Goal: Task Accomplishment & Management: Complete application form

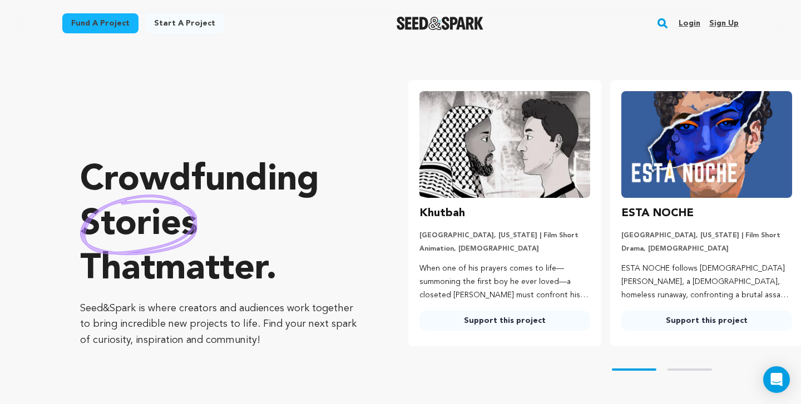
click at [689, 21] on link "Login" at bounding box center [690, 23] width 22 height 18
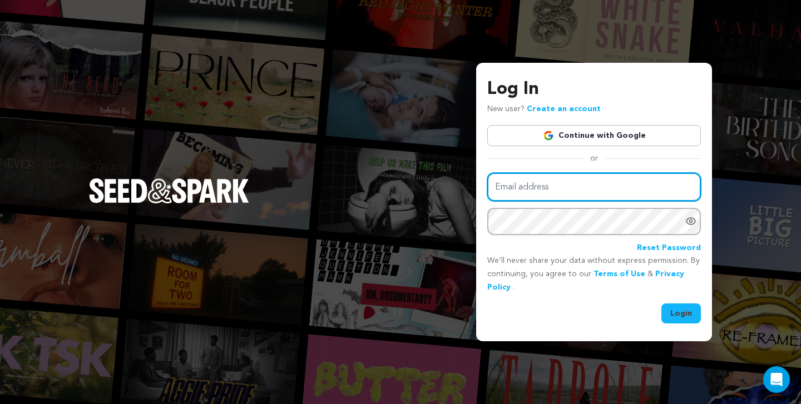
click at [544, 186] on input "Email address" at bounding box center [594, 187] width 214 height 28
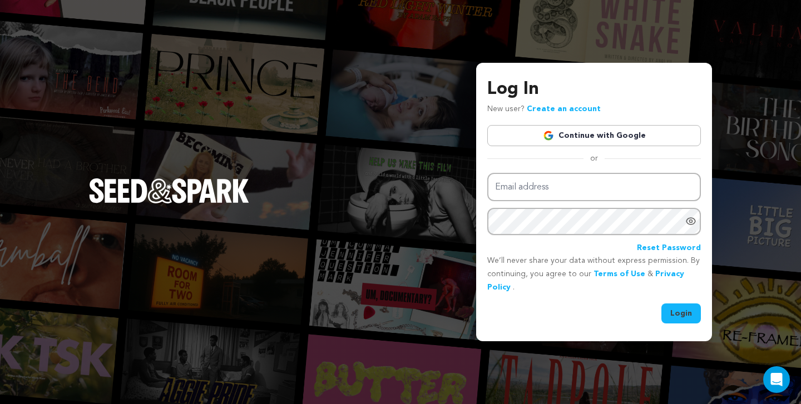
click at [567, 143] on link "Continue with Google" at bounding box center [594, 135] width 214 height 21
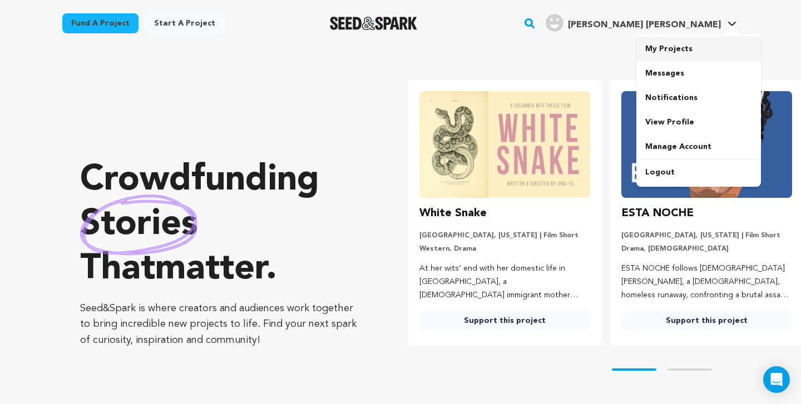
click at [657, 50] on link "My Projects" at bounding box center [698, 49] width 125 height 24
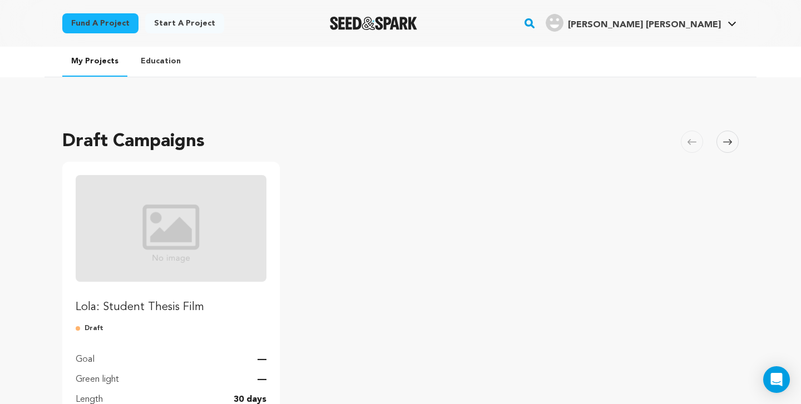
click at [187, 253] on img "Fund Lola: Student Thesis Film" at bounding box center [171, 228] width 191 height 107
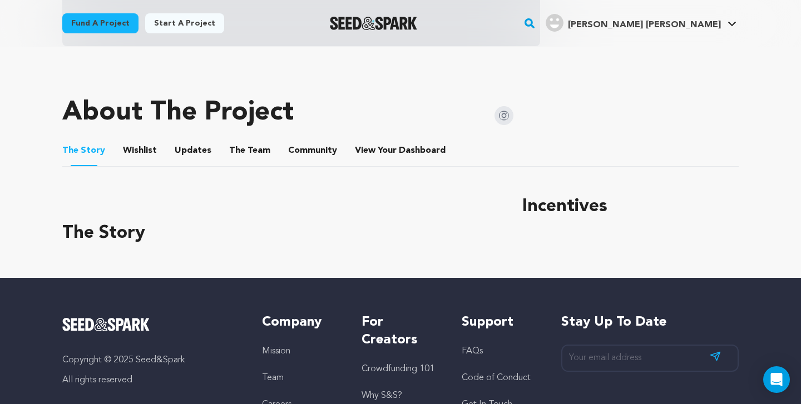
scroll to position [412, 0]
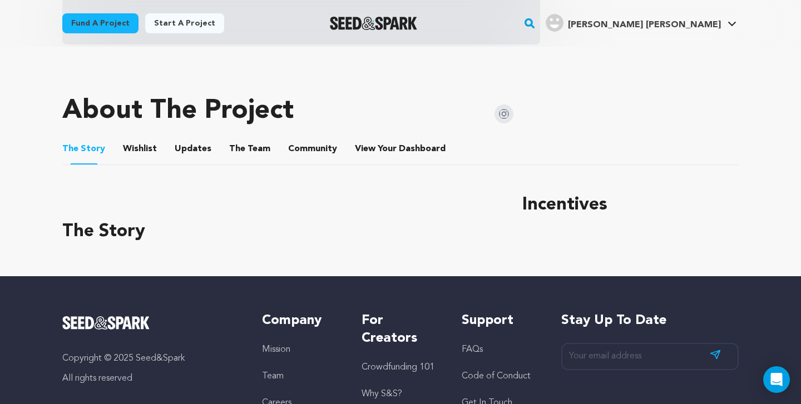
click at [125, 216] on div "The Story" at bounding box center [278, 221] width 433 height 58
click at [134, 149] on button "Wishlist" at bounding box center [140, 151] width 27 height 27
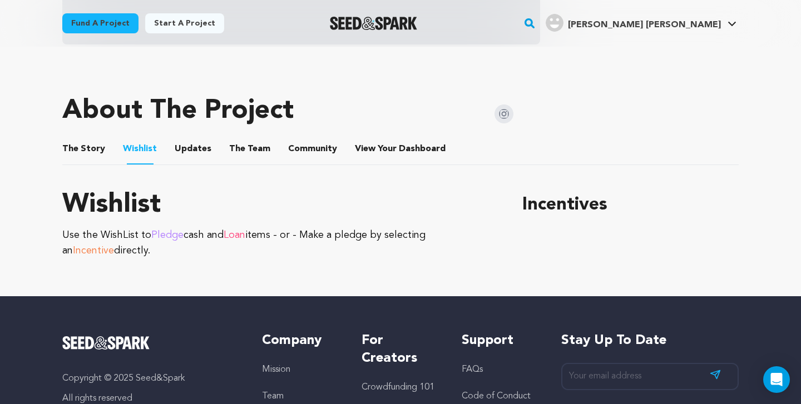
click at [73, 150] on button "The Story" at bounding box center [84, 151] width 27 height 27
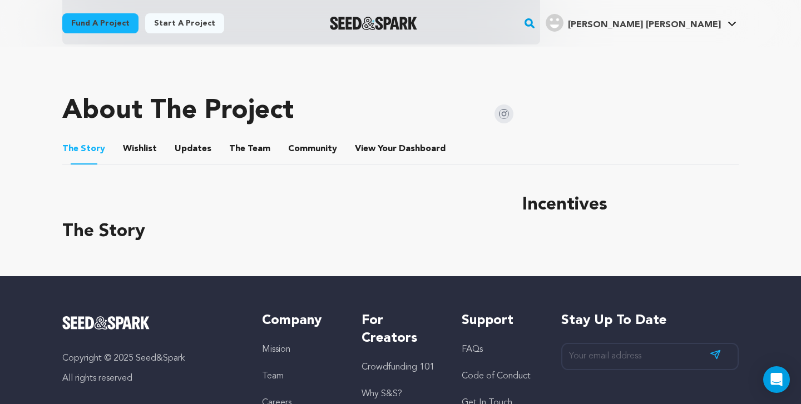
click at [142, 228] on h3 "The Story" at bounding box center [278, 232] width 433 height 27
click at [127, 141] on button "Wishlist" at bounding box center [140, 151] width 27 height 27
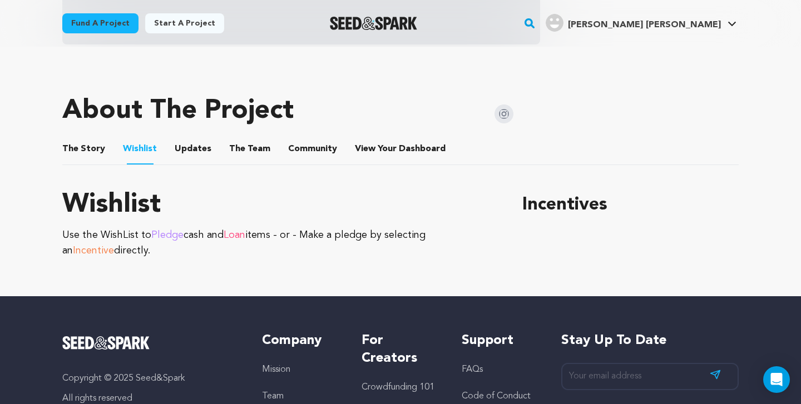
click at [209, 141] on ul "The Story The Story Wishlist Wishlist Updates Updates The Team The Team Communi…" at bounding box center [400, 150] width 677 height 32
click at [236, 148] on button "The Team" at bounding box center [249, 151] width 27 height 27
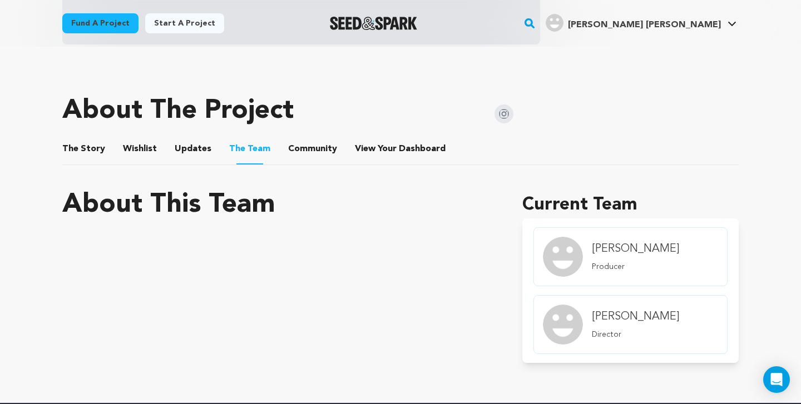
click at [76, 148] on button "The Story" at bounding box center [84, 151] width 27 height 27
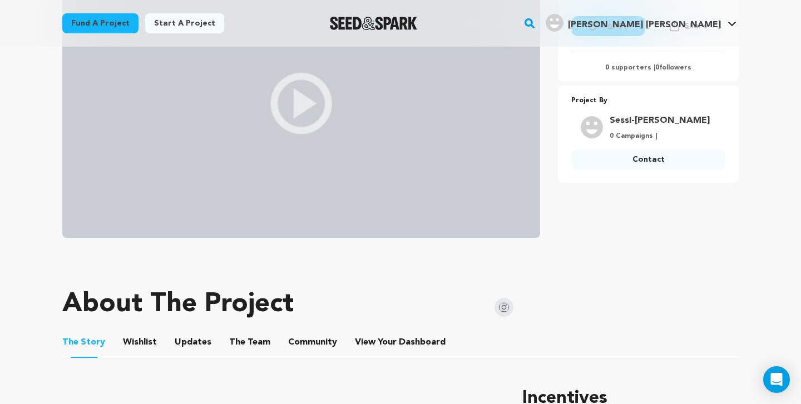
scroll to position [406, 0]
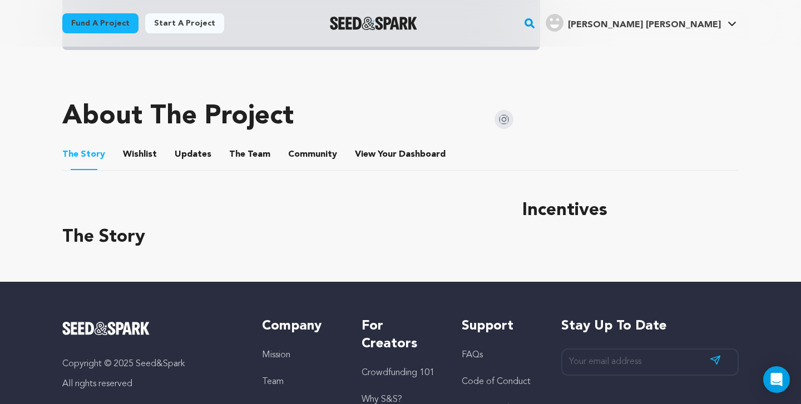
click at [402, 139] on li "View Your Dashboard View Your Dashboard" at bounding box center [401, 154] width 93 height 31
click at [399, 153] on span "Dashboard" at bounding box center [422, 154] width 47 height 13
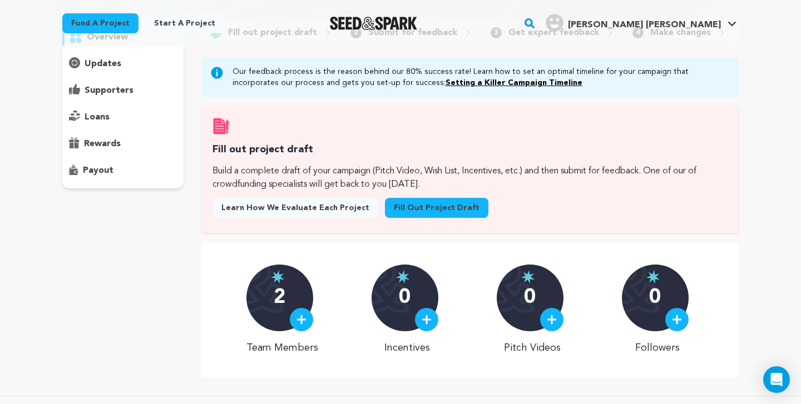
scroll to position [31, 0]
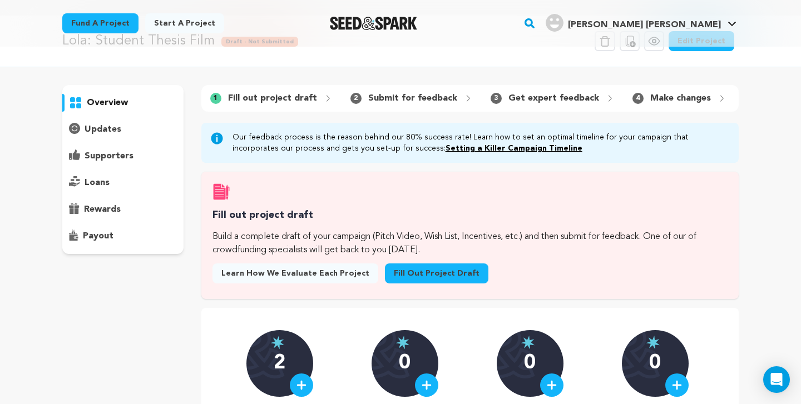
click at [269, 95] on p "Fill out project draft" at bounding box center [272, 98] width 89 height 13
click at [404, 272] on link "Fill out project draft" at bounding box center [436, 274] width 103 height 20
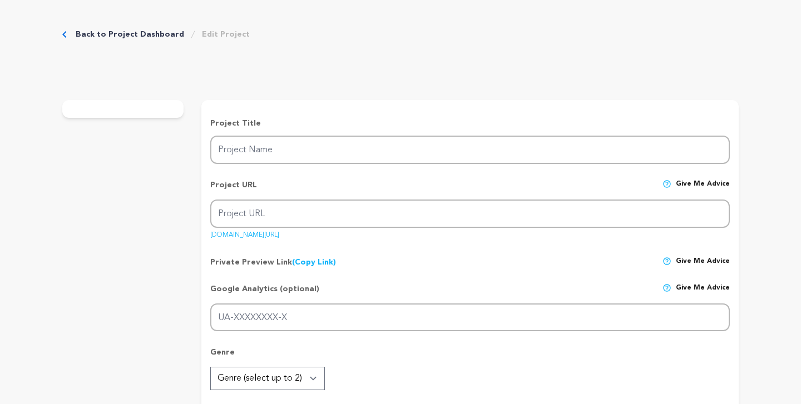
type input "Lola: Student Thesis Film"
type input "lola-student-thesis-film"
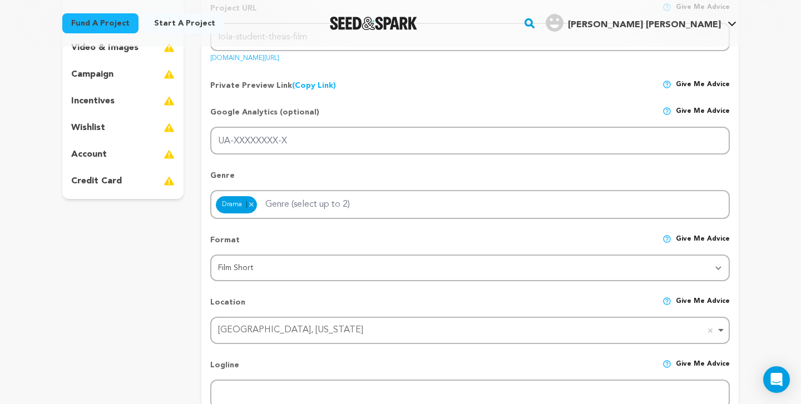
scroll to position [225, 0]
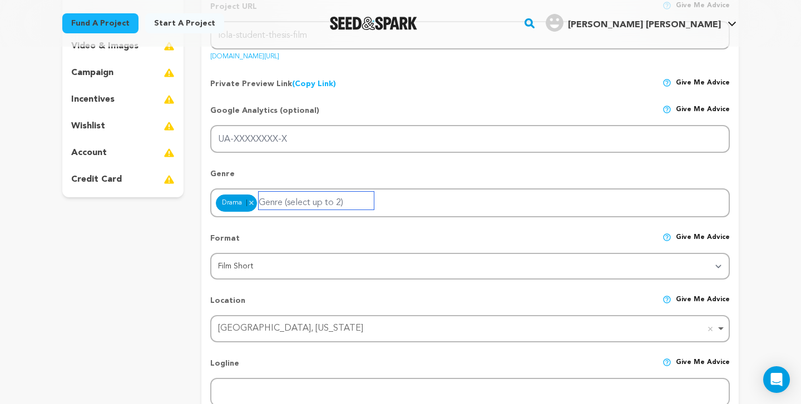
click at [350, 206] on input "Genre (select up to 2)" at bounding box center [316, 201] width 115 height 18
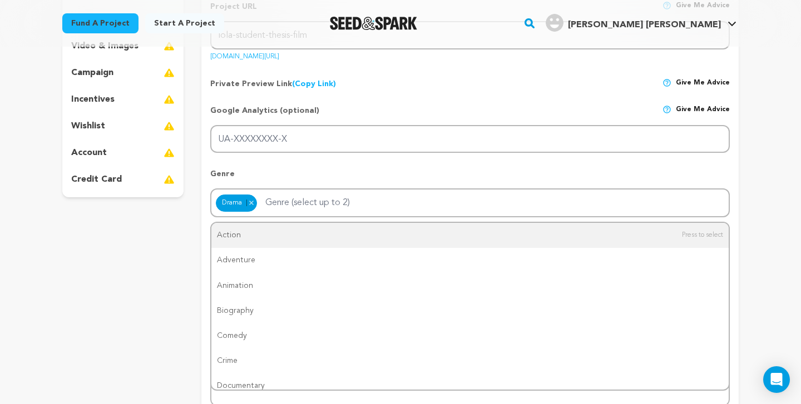
click at [386, 177] on p "Genre" at bounding box center [470, 179] width 520 height 20
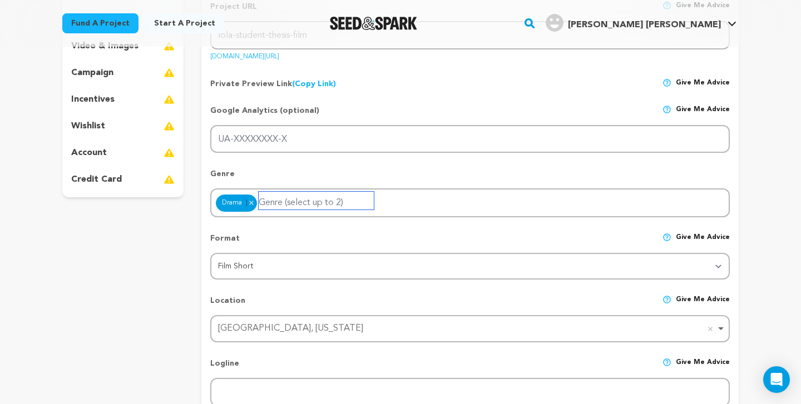
click at [369, 209] on input "Genre (select up to 2)" at bounding box center [316, 201] width 115 height 18
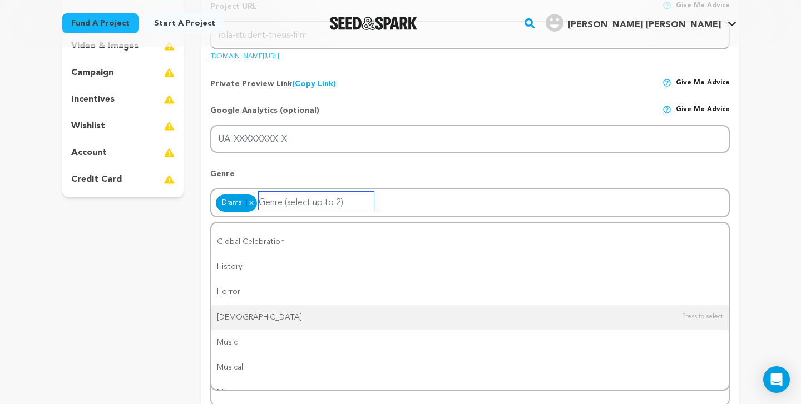
scroll to position [0, 0]
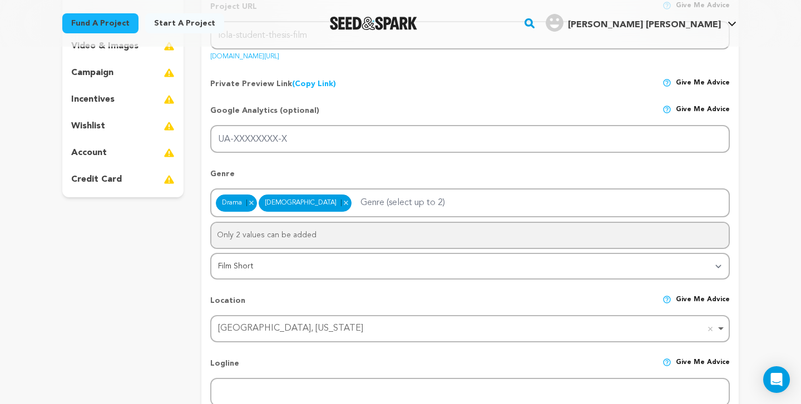
click at [277, 292] on div "Location Give me advice [GEOGRAPHIC_DATA], [US_STATE] [GEOGRAPHIC_DATA], [US_ST…" at bounding box center [470, 315] width 520 height 56
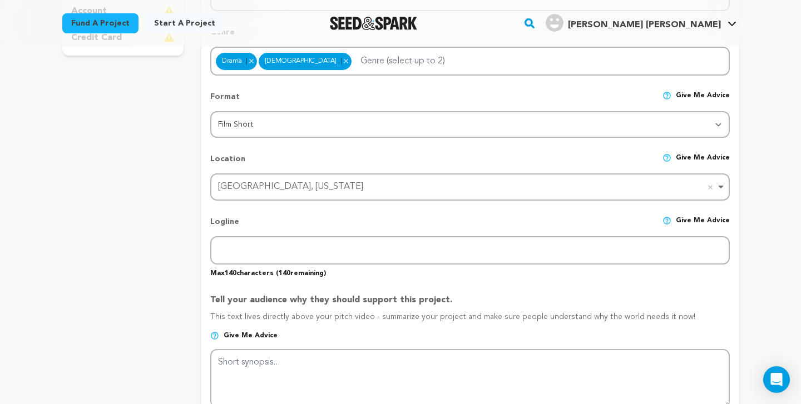
scroll to position [382, 0]
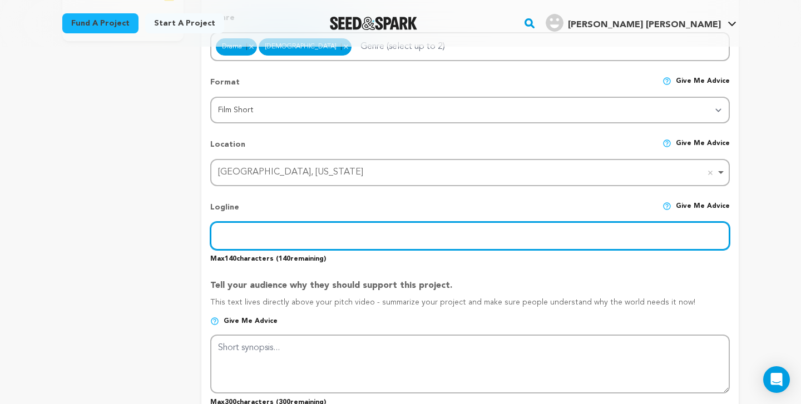
click at [338, 239] on input "text" at bounding box center [470, 236] width 520 height 28
paste input "A young man uncovers his late uncle’s drag legacy, confronting family history a…"
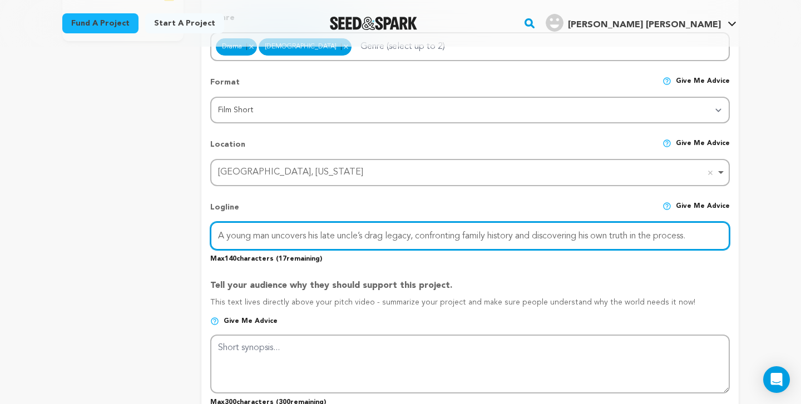
click at [252, 237] on input "A young man uncovers his late uncle’s drag legacy, confronting family history a…" at bounding box center [470, 236] width 520 height 28
click at [346, 247] on input "A young [DEMOGRAPHIC_DATA] uncovers his late uncle’s drag legacy, confronting f…" at bounding box center [470, 236] width 520 height 28
click at [383, 229] on input "A young [DEMOGRAPHIC_DATA] uncovers his late uncle’s drag legacy, confronting f…" at bounding box center [470, 236] width 520 height 28
click at [449, 235] on input "A young [DEMOGRAPHIC_DATA] uncovers his late uncle’s drag legacy, confronting f…" at bounding box center [470, 236] width 520 height 28
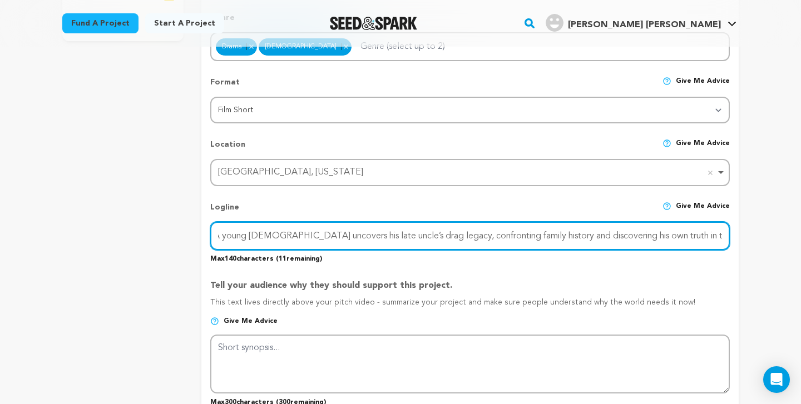
click at [522, 235] on input "A young [DEMOGRAPHIC_DATA] uncovers his late uncle’s drag legacy, confronting f…" at bounding box center [470, 236] width 520 height 28
click at [575, 242] on input "A young [DEMOGRAPHIC_DATA] uncovers his late uncle’s drag legacy, confronting f…" at bounding box center [470, 236] width 520 height 28
click at [629, 242] on input "A young [DEMOGRAPHIC_DATA] uncovers his late uncle’s drag legacy, confronting f…" at bounding box center [470, 236] width 520 height 28
click at [717, 235] on input "A young [DEMOGRAPHIC_DATA] uncovers his late uncle’s drag legacy, confronting f…" at bounding box center [470, 236] width 520 height 28
click at [720, 235] on input "A young [DEMOGRAPHIC_DATA] uncovers his late uncle’s drag legacy, confronting f…" at bounding box center [470, 236] width 520 height 28
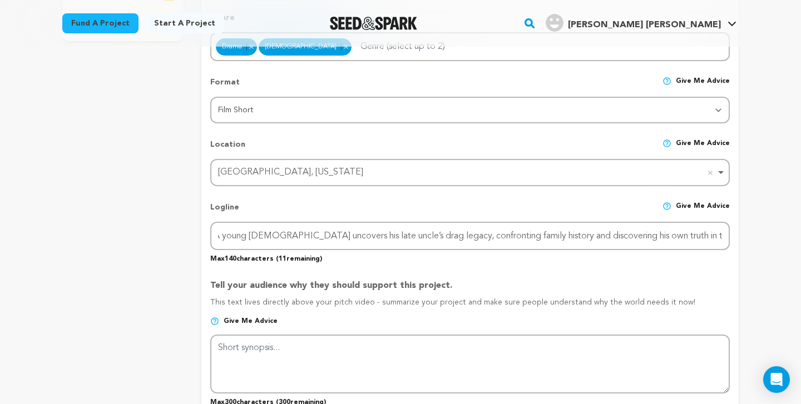
click at [703, 260] on p "Max 140 characters ( 11 remaining)" at bounding box center [470, 256] width 520 height 13
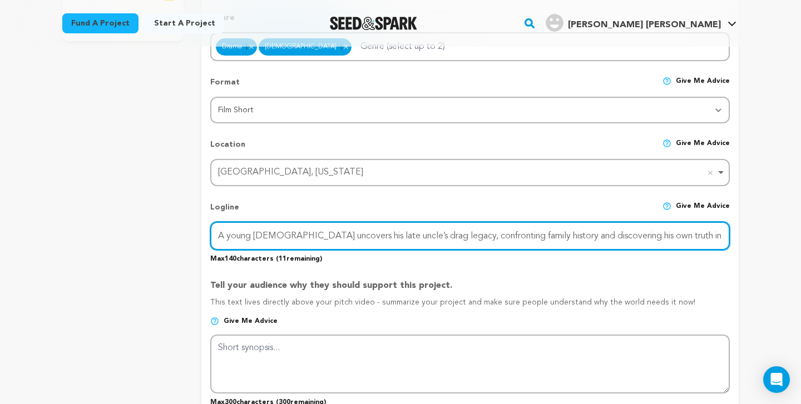
click at [706, 239] on input "A young [DEMOGRAPHIC_DATA] uncovers his late uncle’s drag legacy, confronting f…" at bounding box center [470, 236] width 520 height 28
click at [656, 238] on input "A young [DEMOGRAPHIC_DATA] uncovers his late uncle’s drag legacy, confronting f…" at bounding box center [470, 236] width 520 height 28
click at [585, 241] on input "A young [DEMOGRAPHIC_DATA] uncovers his late uncle’s drag legacy, confronting f…" at bounding box center [470, 236] width 520 height 28
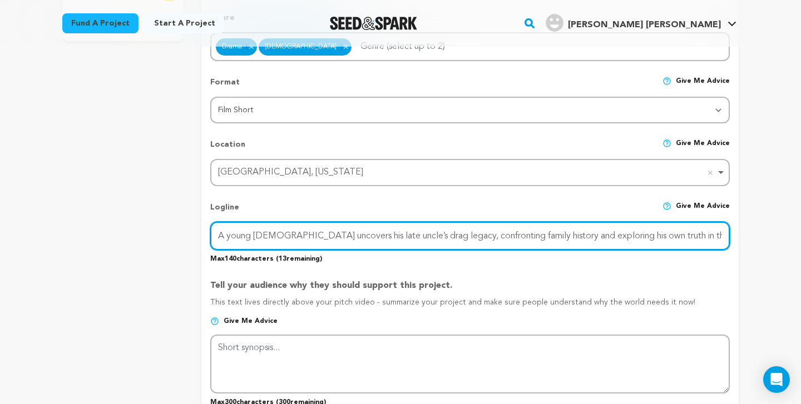
click at [652, 236] on input "A young [DEMOGRAPHIC_DATA] uncovers his late uncle’s drag legacy, confronting f…" at bounding box center [470, 236] width 520 height 28
type input "A young [DEMOGRAPHIC_DATA] uncovers his late uncle’s drag legacy, confronting f…"
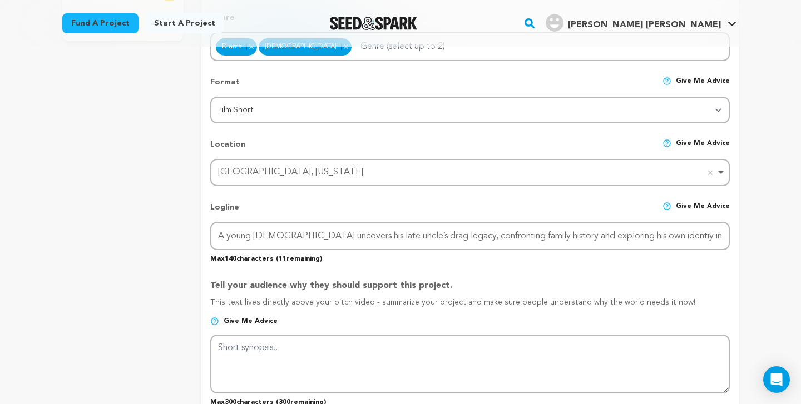
click at [612, 274] on div "Tell your audience why they should support this project. This text lives direct…" at bounding box center [470, 338] width 520 height 137
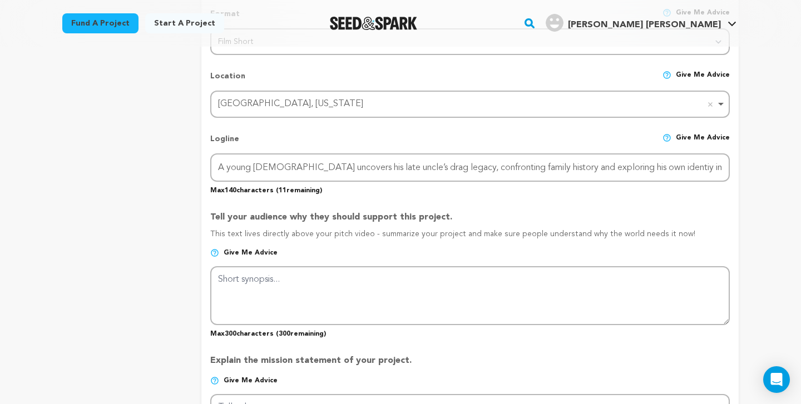
scroll to position [472, 0]
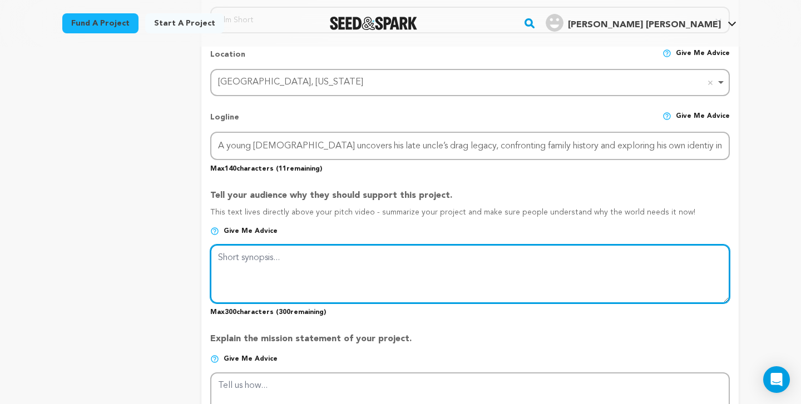
click at [497, 276] on textarea at bounding box center [470, 274] width 520 height 59
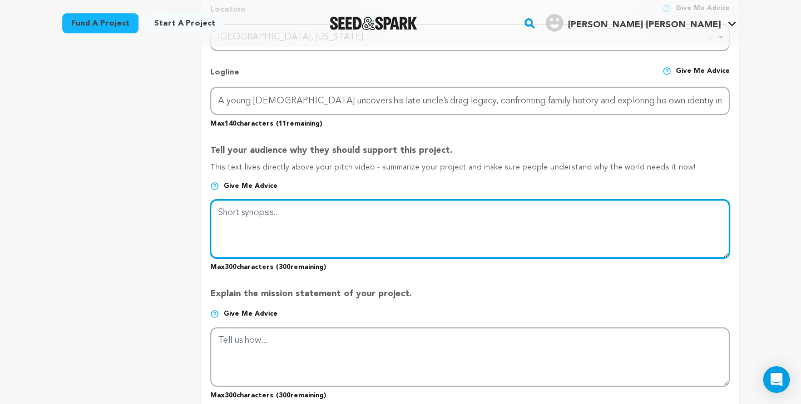
paste textarea "This film centers around how important [DEMOGRAPHIC_DATA] mentorship is to the …"
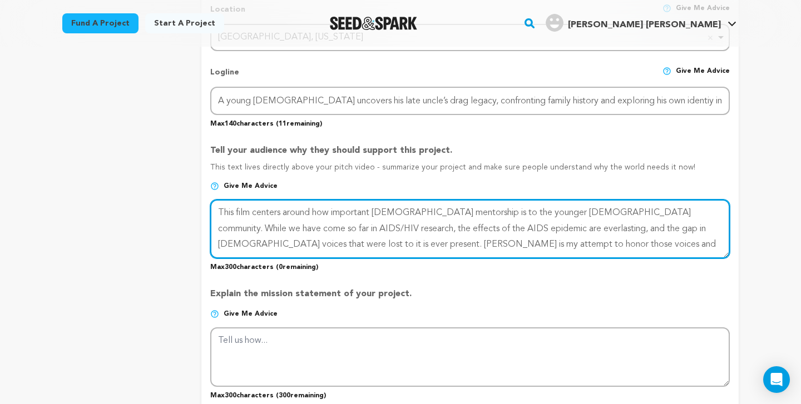
click at [441, 248] on textarea at bounding box center [470, 229] width 520 height 59
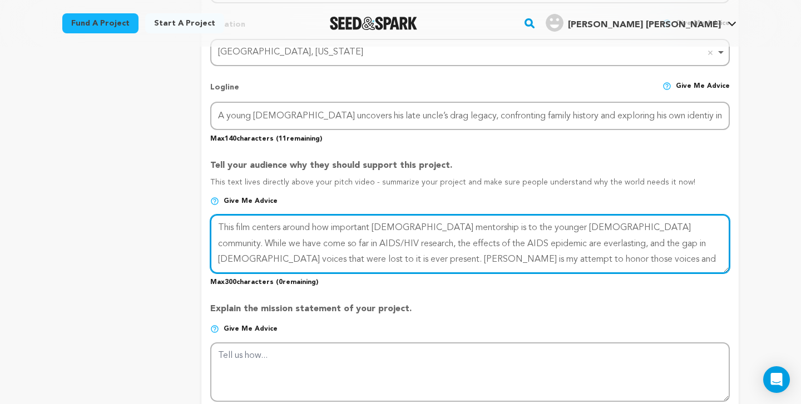
scroll to position [506, 0]
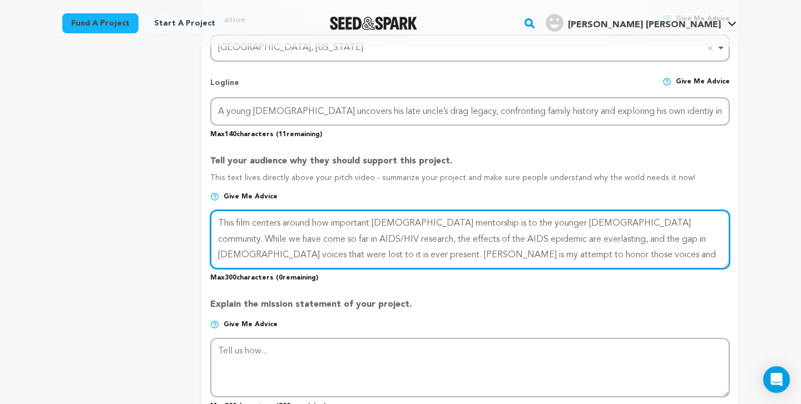
click at [559, 225] on textarea at bounding box center [470, 239] width 520 height 59
drag, startPoint x: 604, startPoint y: 222, endPoint x: 213, endPoint y: 213, distance: 390.7
click at [213, 213] on textarea at bounding box center [470, 239] width 520 height 59
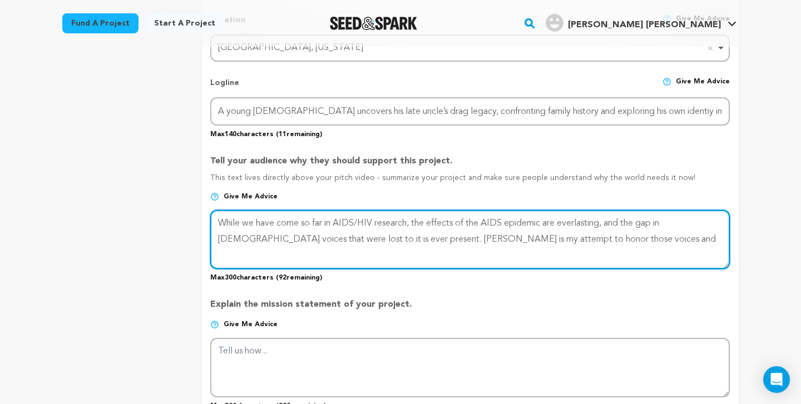
click at [361, 231] on textarea at bounding box center [470, 239] width 520 height 59
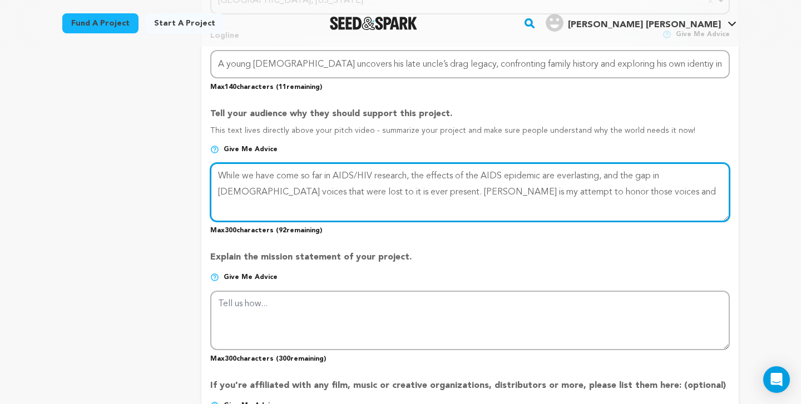
scroll to position [559, 0]
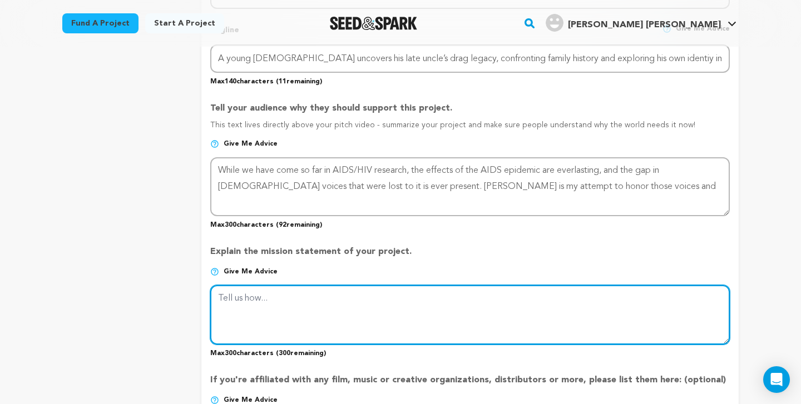
click at [343, 318] on textarea at bounding box center [470, 314] width 520 height 59
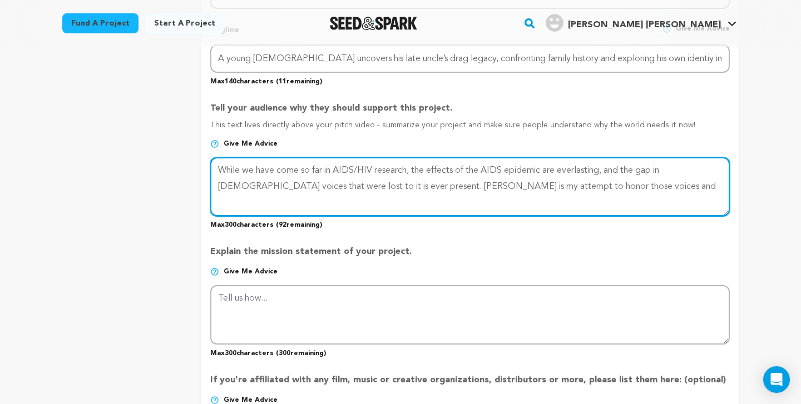
click at [377, 201] on textarea at bounding box center [470, 186] width 520 height 59
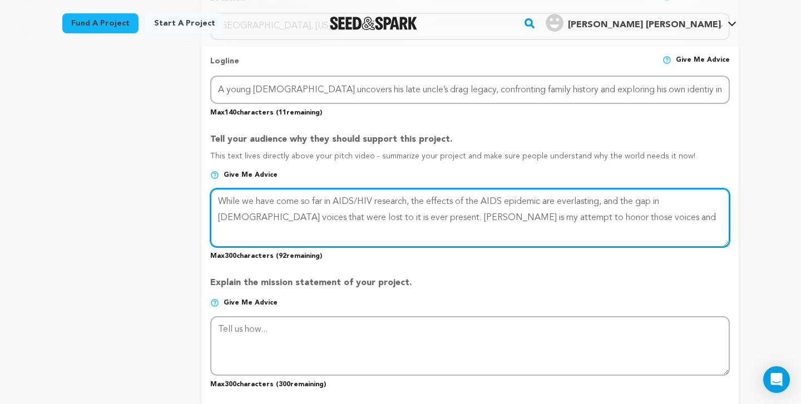
scroll to position [526, 0]
drag, startPoint x: 547, startPoint y: 216, endPoint x: 173, endPoint y: 195, distance: 375.0
click at [173, 195] on div "project story team social media video & images campaign incentives wishlist" at bounding box center [400, 210] width 677 height 1179
click at [523, 207] on textarea at bounding box center [470, 219] width 520 height 59
drag, startPoint x: 541, startPoint y: 216, endPoint x: 355, endPoint y: 217, distance: 185.8
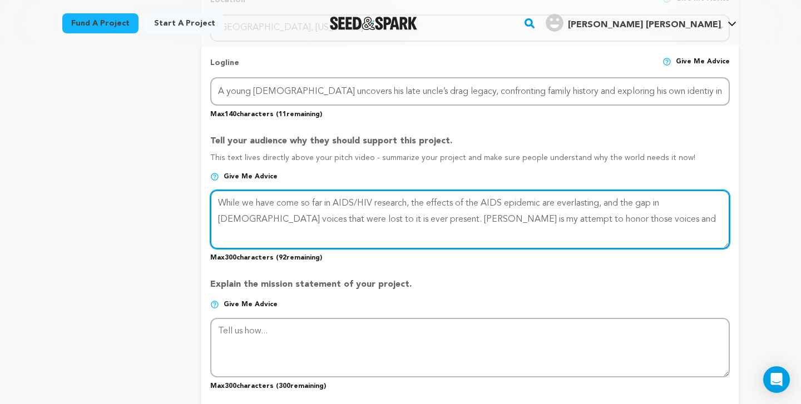
click at [355, 217] on textarea at bounding box center [470, 219] width 520 height 59
paste textarea "to show how their absence still shapes our lives [DATE]. I wouldn’t be the pers…"
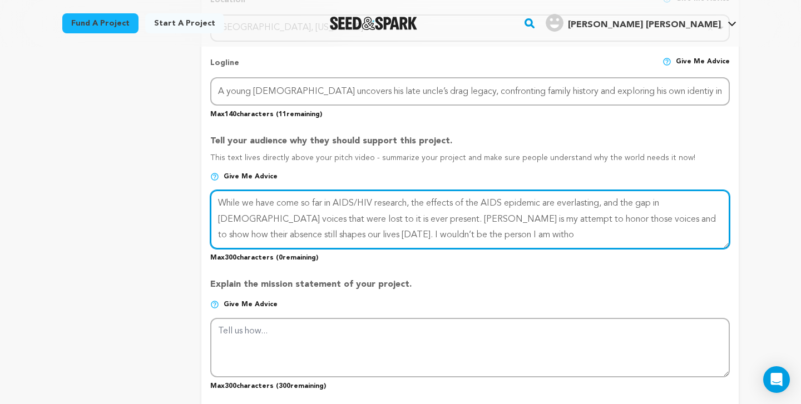
click at [443, 230] on textarea at bounding box center [470, 219] width 520 height 59
drag, startPoint x: 436, startPoint y: 236, endPoint x: 263, endPoint y: 238, distance: 172.5
click at [263, 238] on textarea at bounding box center [470, 219] width 520 height 59
click at [388, 218] on textarea at bounding box center [470, 219] width 520 height 59
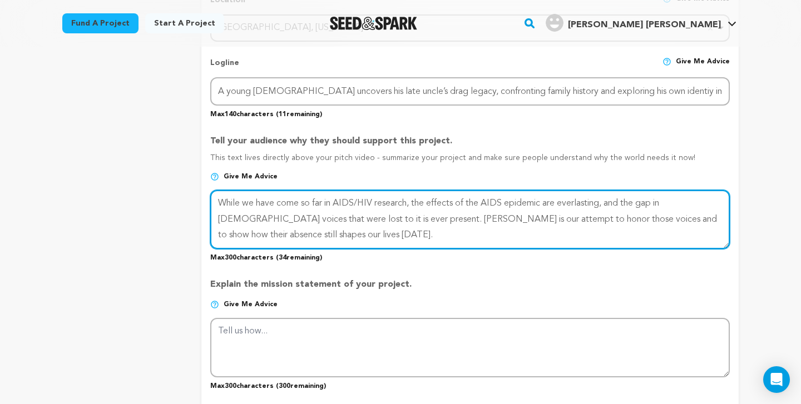
click at [423, 225] on textarea at bounding box center [470, 219] width 520 height 59
click at [423, 238] on textarea at bounding box center [470, 219] width 520 height 59
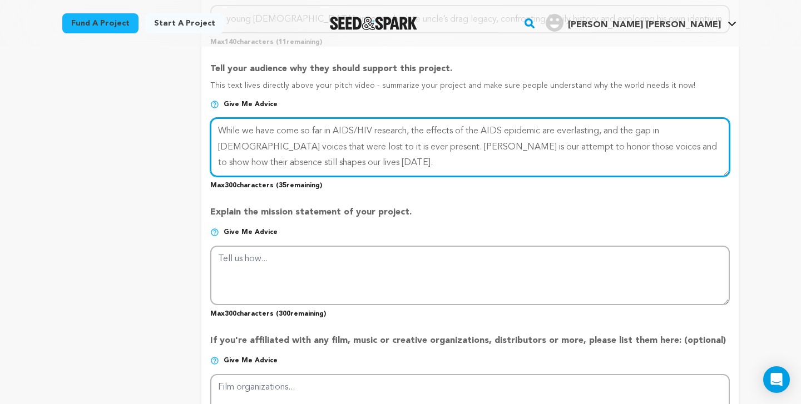
scroll to position [631, 0]
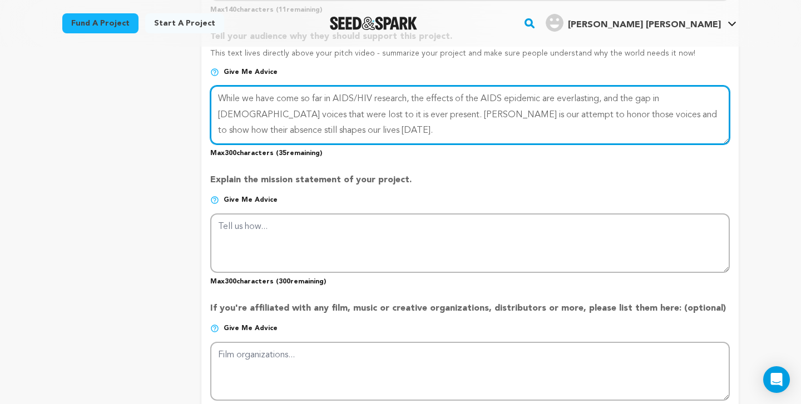
type textarea "While we have come so far in AIDS/HIV research, the effects of the AIDS epidemi…"
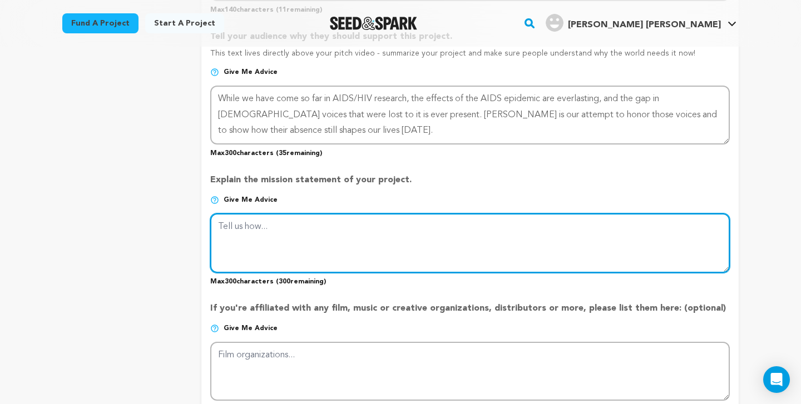
click at [338, 265] on textarea at bounding box center [470, 243] width 520 height 59
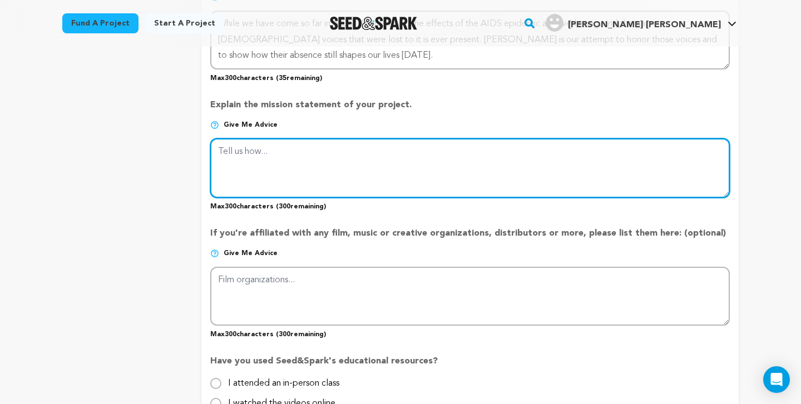
scroll to position [718, 0]
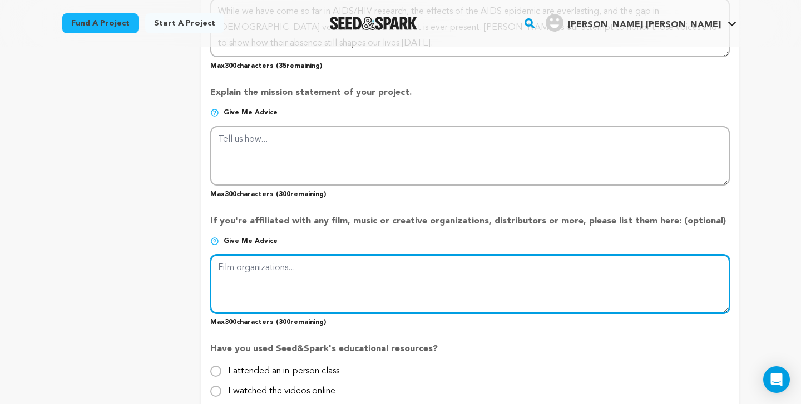
click at [335, 291] on textarea at bounding box center [470, 284] width 520 height 59
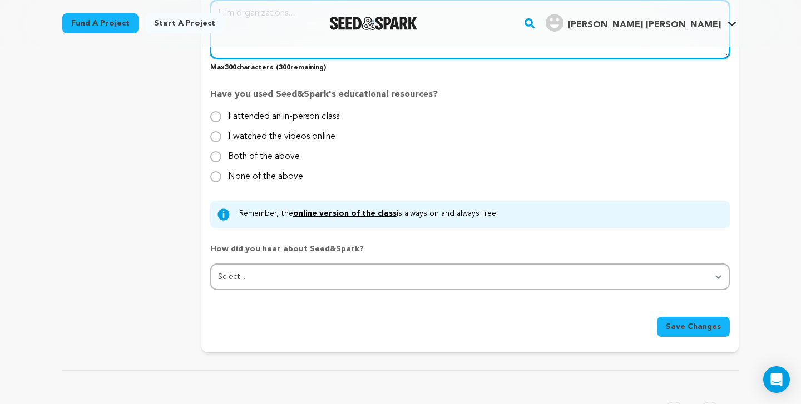
scroll to position [976, 0]
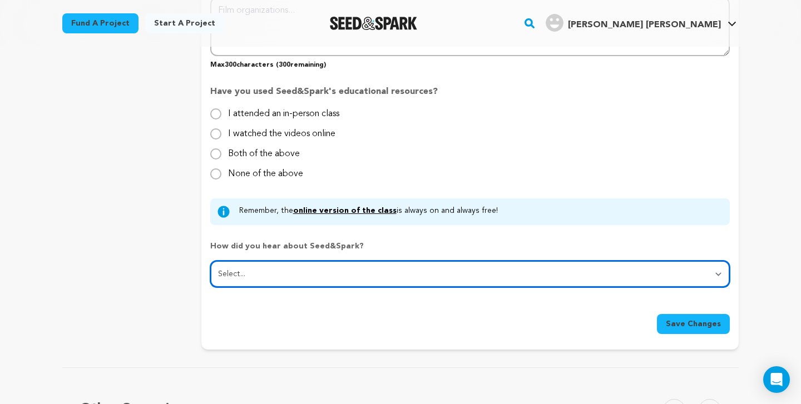
click at [320, 270] on select "Select... From a friend Social media Film festival or film organization Took an…" at bounding box center [470, 274] width 520 height 27
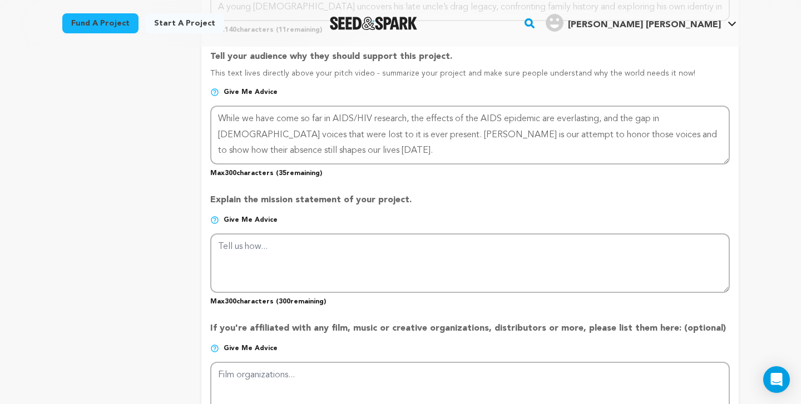
scroll to position [618, 0]
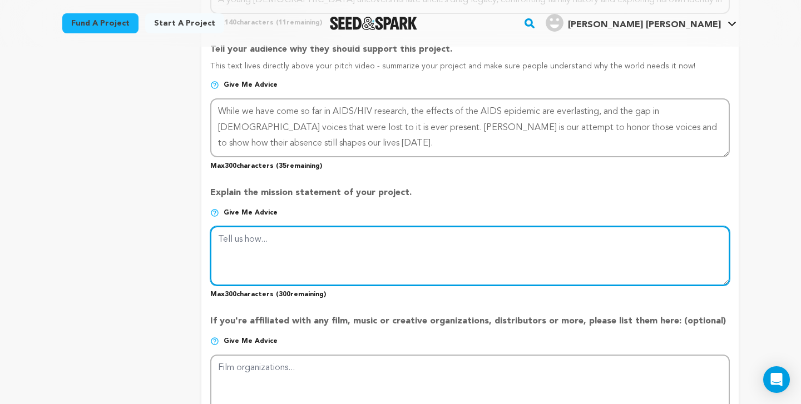
click at [326, 241] on textarea at bounding box center [470, 255] width 520 height 59
click at [431, 269] on textarea at bounding box center [470, 255] width 520 height 59
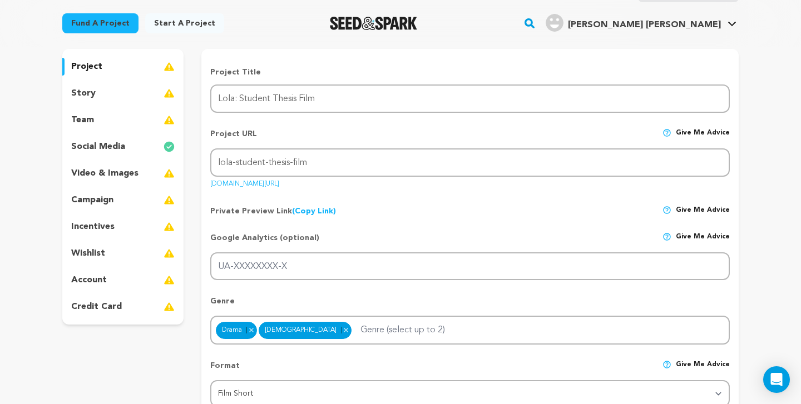
scroll to position [90, 0]
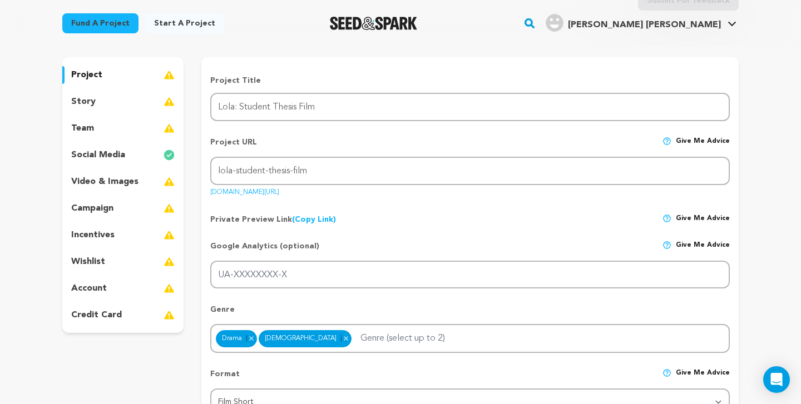
click at [122, 73] on div "project" at bounding box center [122, 75] width 121 height 18
click at [125, 98] on div "story" at bounding box center [122, 102] width 121 height 18
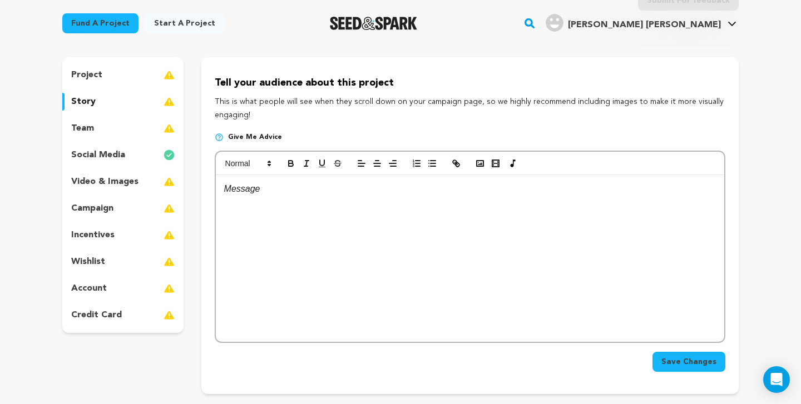
click at [294, 208] on div at bounding box center [470, 258] width 508 height 167
click at [87, 130] on p "team" at bounding box center [82, 128] width 23 height 13
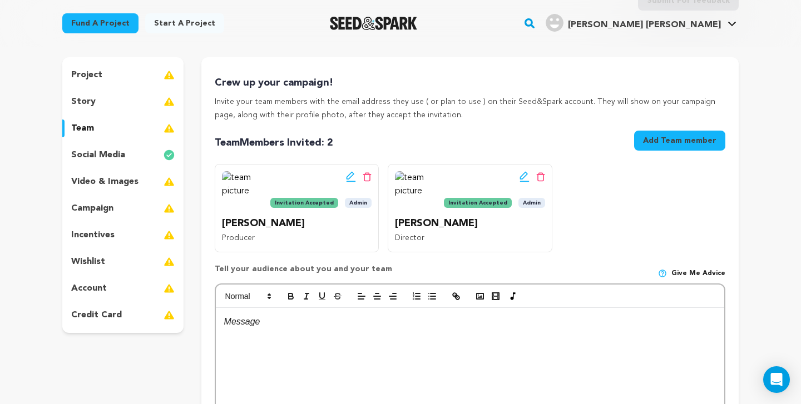
click at [449, 147] on div "Team Members Invited : 2 Add Team member" at bounding box center [470, 143] width 511 height 24
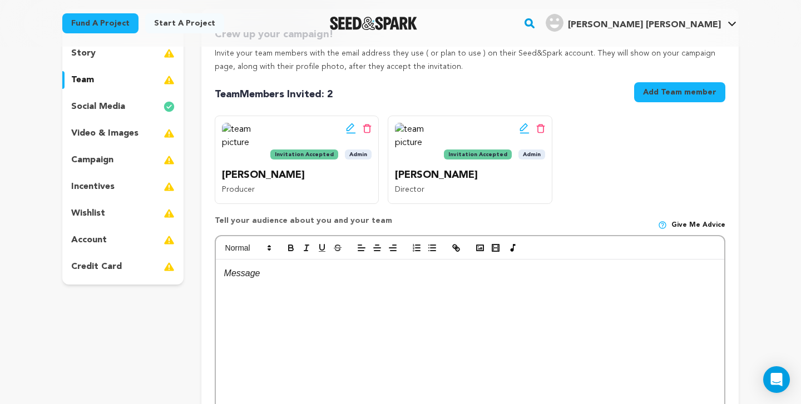
scroll to position [157, 0]
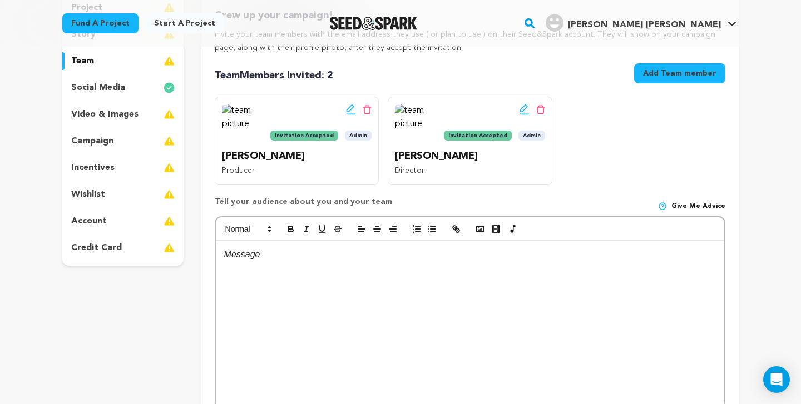
click at [116, 106] on div "video & images" at bounding box center [122, 115] width 121 height 18
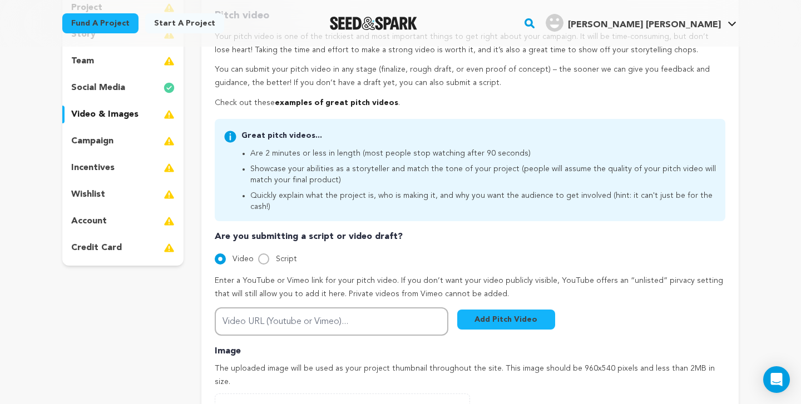
click at [113, 139] on div "campaign" at bounding box center [122, 141] width 121 height 18
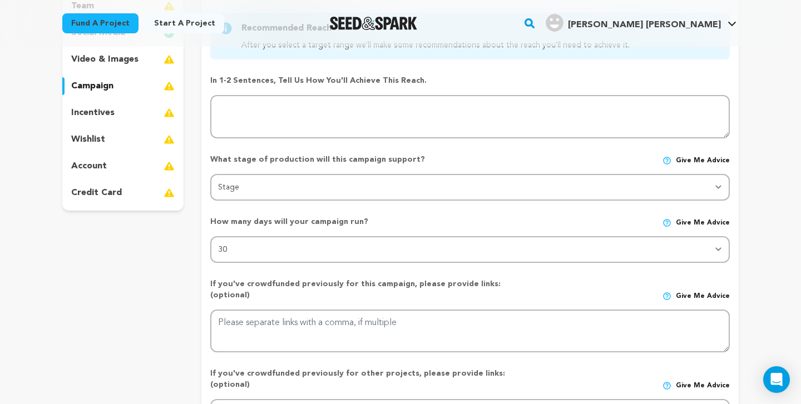
scroll to position [224, 0]
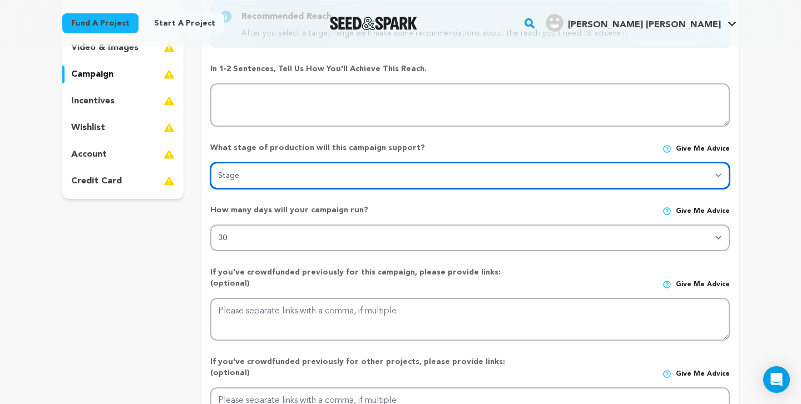
click at [315, 178] on select "Stage DEVELOPMENT PRODUCTION POST-PRODUCTION DISTRIBUTION PRE-PRODUCTION ENHANC…" at bounding box center [470, 175] width 520 height 27
select select "1403"
click at [210, 162] on select "Stage DEVELOPMENT PRODUCTION POST-PRODUCTION DISTRIBUTION PRE-PRODUCTION ENHANC…" at bounding box center [470, 175] width 520 height 27
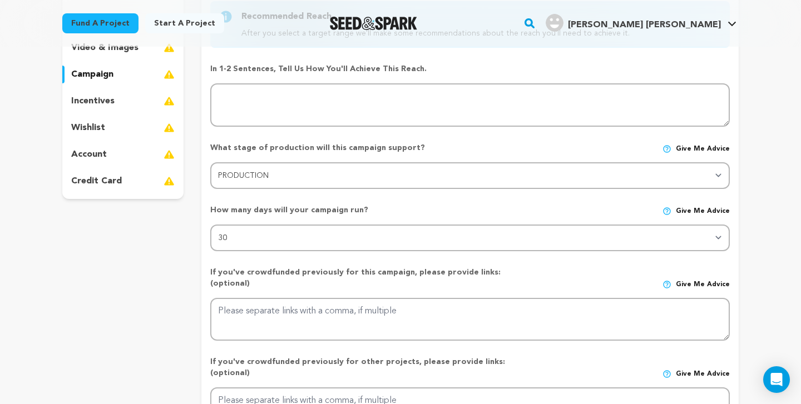
click at [319, 204] on div "How many days will your campaign run? Give me advice 30 45 60" at bounding box center [470, 224] width 520 height 56
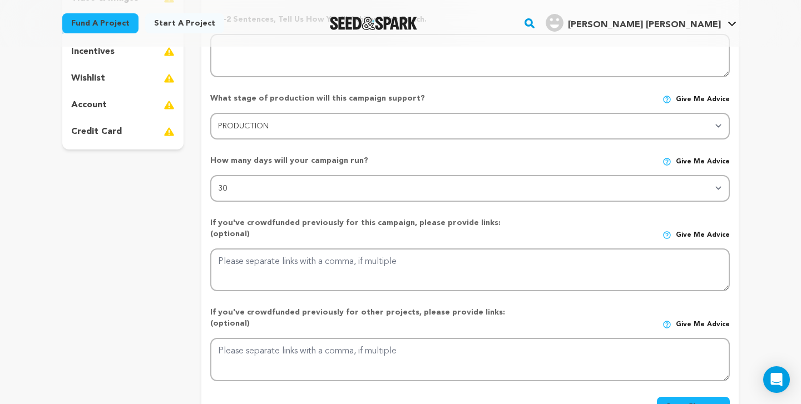
scroll to position [292, 0]
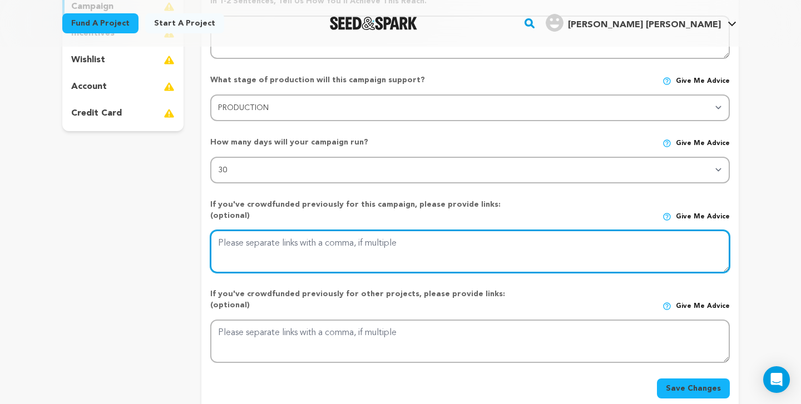
click at [339, 245] on textarea at bounding box center [470, 251] width 520 height 43
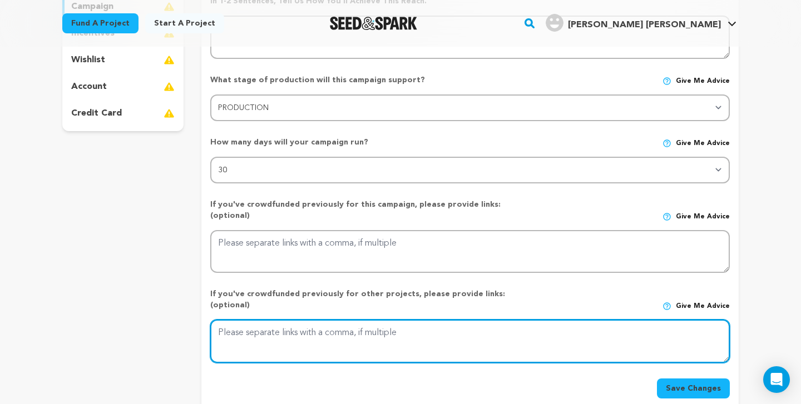
click at [344, 320] on textarea at bounding box center [470, 341] width 520 height 43
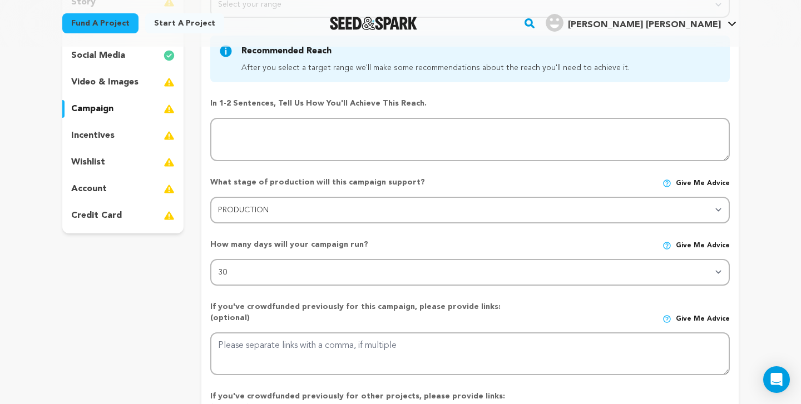
click at [126, 141] on div "incentives" at bounding box center [122, 136] width 121 height 18
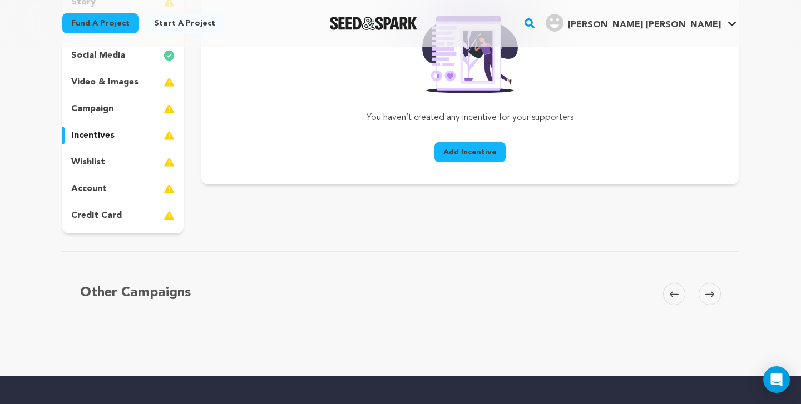
click at [126, 168] on div "wishlist" at bounding box center [122, 163] width 121 height 18
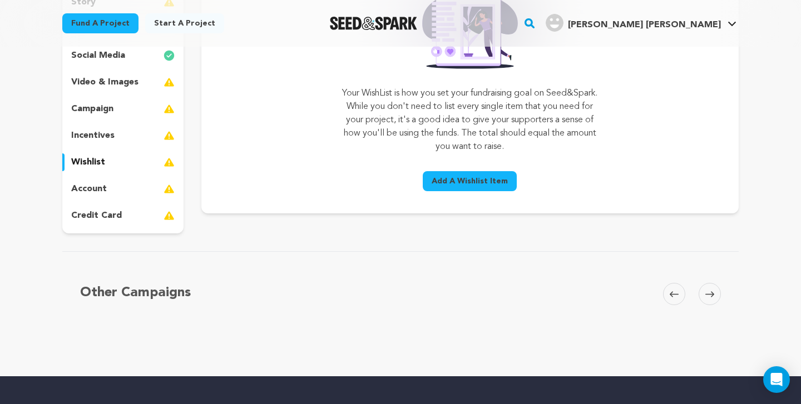
click at [125, 180] on div "project story team social media video & images campaign incentives wishlist acc…" at bounding box center [122, 96] width 121 height 276
click at [100, 195] on p "account" at bounding box center [89, 188] width 36 height 13
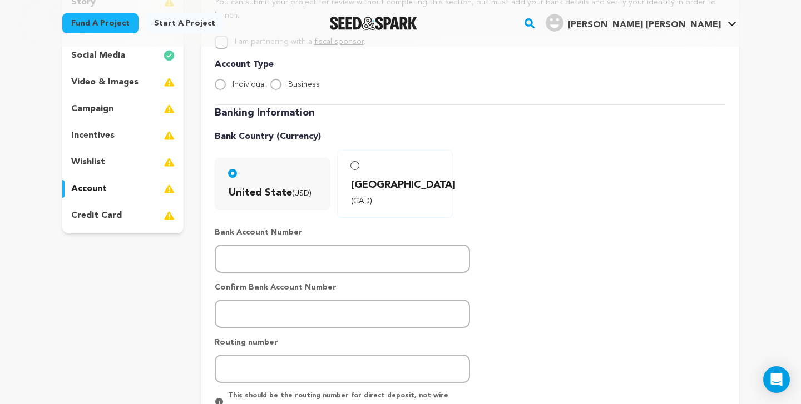
click at [102, 223] on div "credit card" at bounding box center [122, 216] width 121 height 18
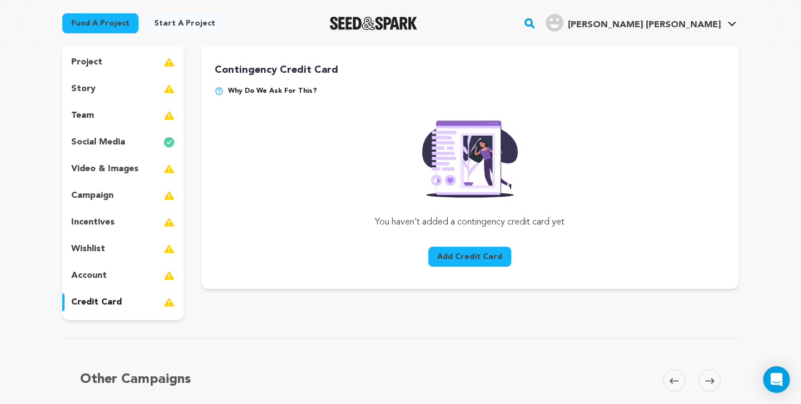
scroll to position [71, 0]
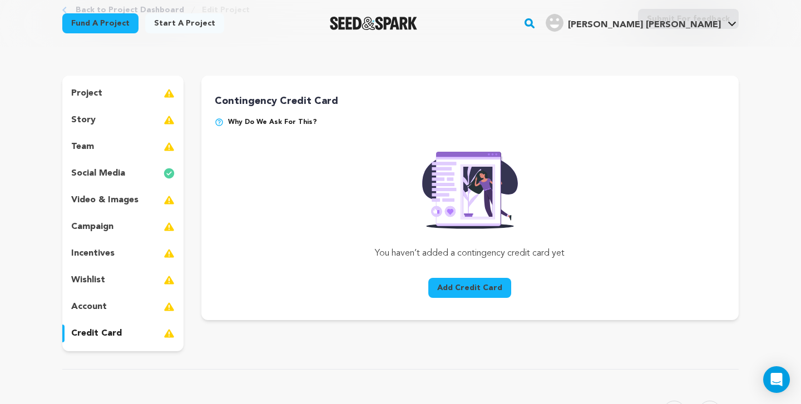
click at [113, 179] on p "social media" at bounding box center [98, 173] width 54 height 13
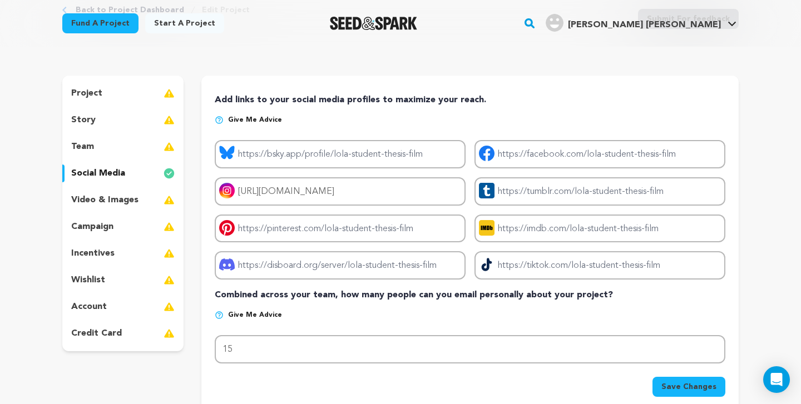
click at [113, 161] on div "project story team social media video & images campaign incentives wishlist acc…" at bounding box center [122, 214] width 121 height 276
click at [116, 151] on div "team" at bounding box center [122, 147] width 121 height 18
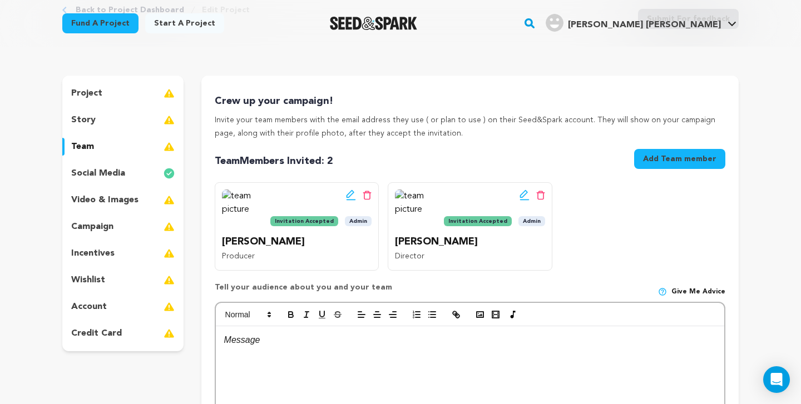
click at [122, 161] on div "project story team social media video & images campaign incentives wishlist acc…" at bounding box center [122, 214] width 121 height 276
click at [122, 168] on p "social media" at bounding box center [98, 173] width 54 height 13
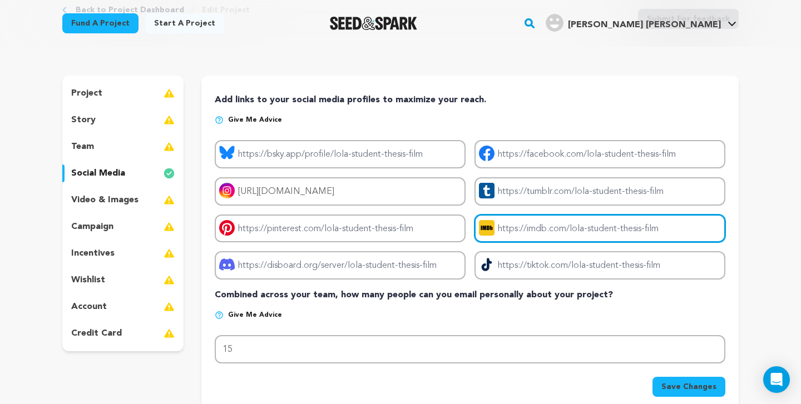
drag, startPoint x: 672, startPoint y: 224, endPoint x: 666, endPoint y: 221, distance: 6.0
click at [666, 221] on input "Project imdb link" at bounding box center [600, 229] width 251 height 28
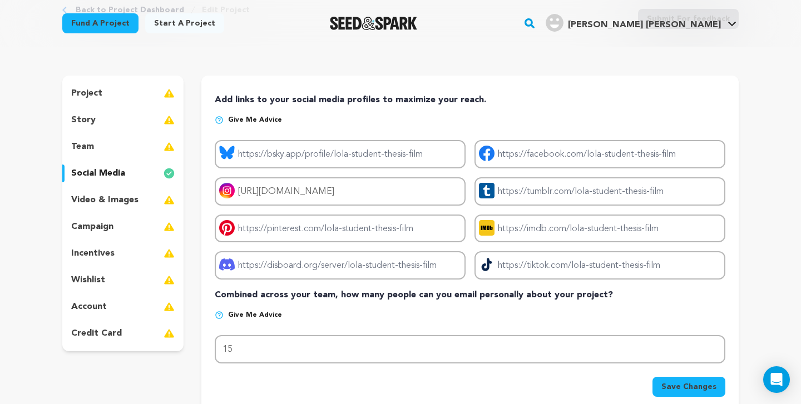
click at [649, 288] on div "Add links to your social media profiles to maximize your reach. Give me advice …" at bounding box center [470, 245] width 511 height 304
click at [75, 112] on div "story" at bounding box center [122, 120] width 121 height 18
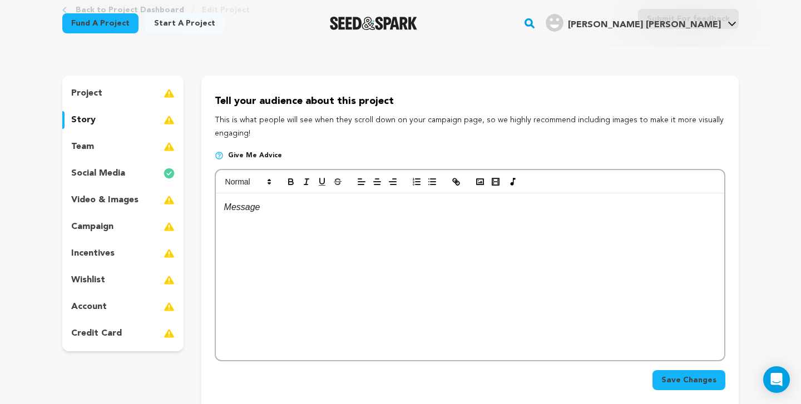
click at [119, 98] on div "project" at bounding box center [122, 94] width 121 height 18
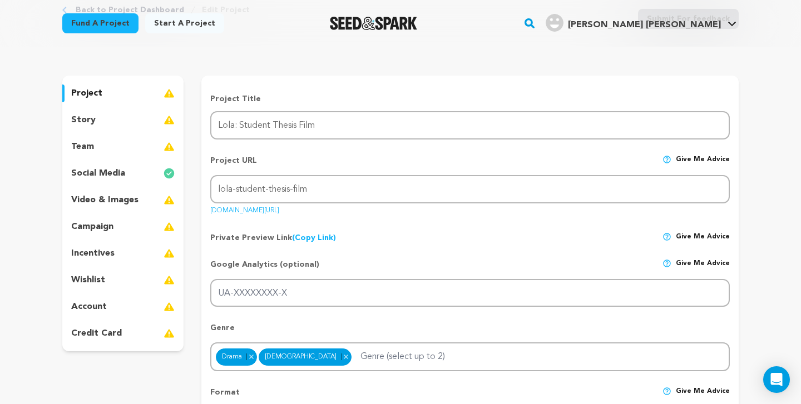
scroll to position [102, 0]
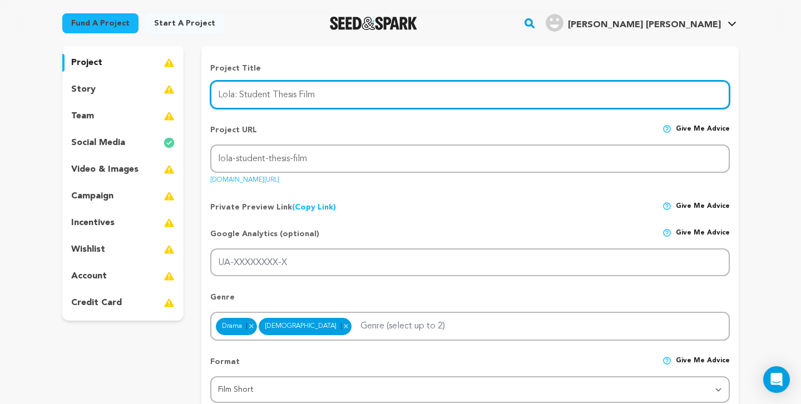
click at [335, 100] on input "Lola: Student Thesis Film" at bounding box center [470, 95] width 520 height 28
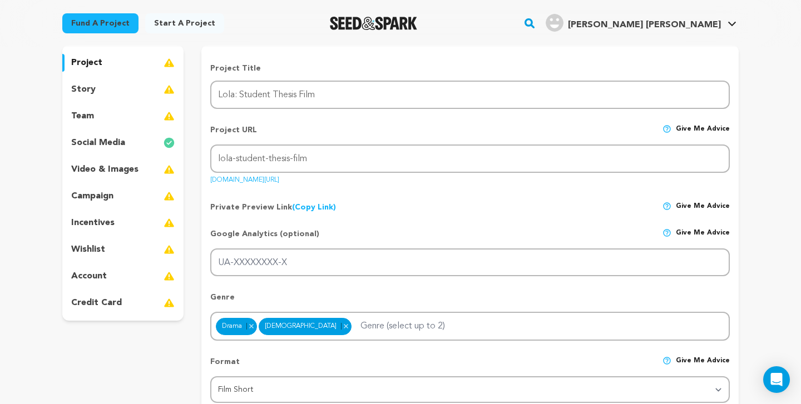
click at [365, 203] on div "Private Preview Link (Copy Link) Copy private preview link Give me advice" at bounding box center [470, 203] width 520 height 20
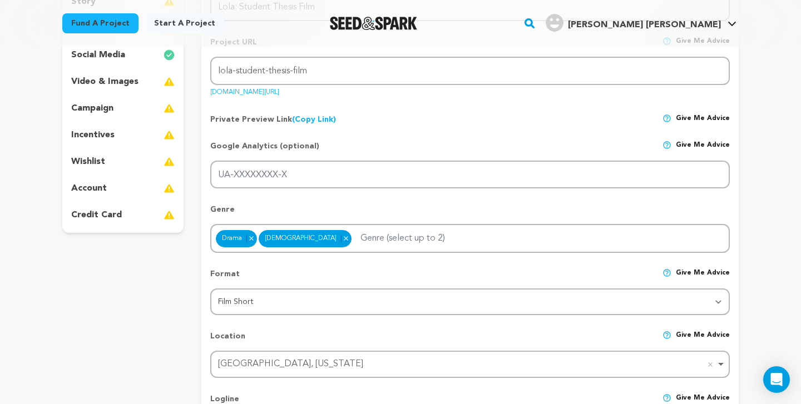
scroll to position [203, 0]
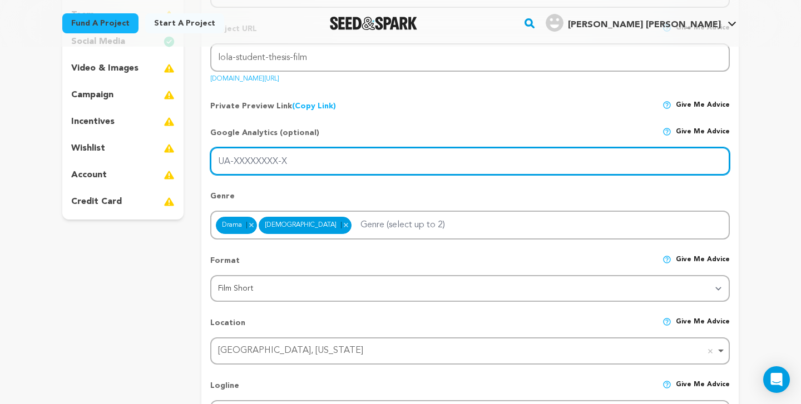
click at [357, 162] on input "UA-XXXXXXXX-X" at bounding box center [470, 161] width 520 height 28
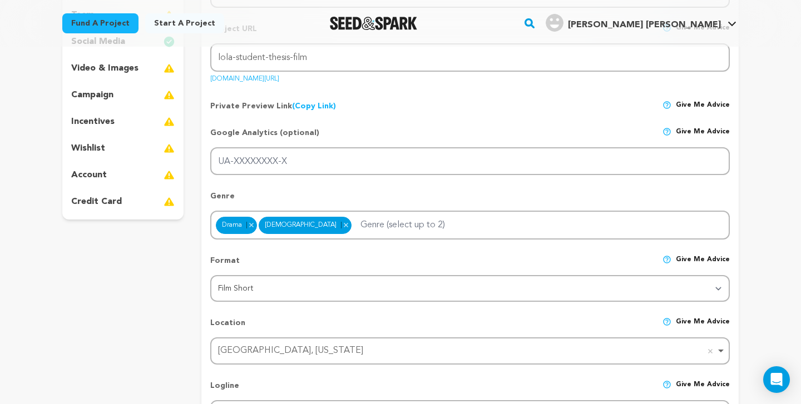
click at [417, 201] on p "Genre" at bounding box center [470, 201] width 520 height 20
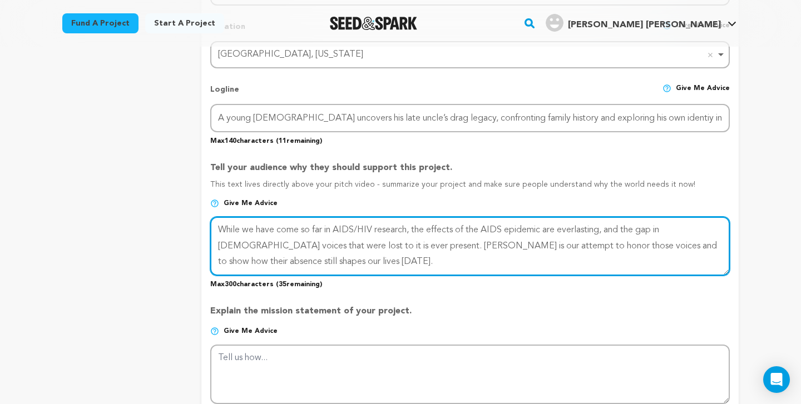
click at [421, 217] on textarea at bounding box center [470, 246] width 520 height 59
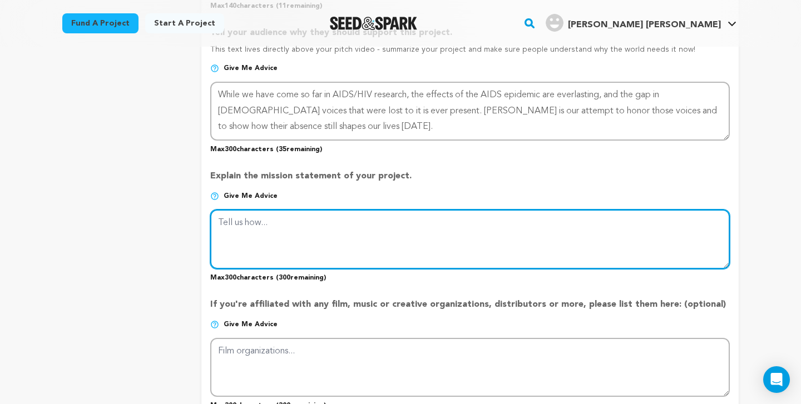
click at [401, 234] on textarea at bounding box center [470, 239] width 520 height 59
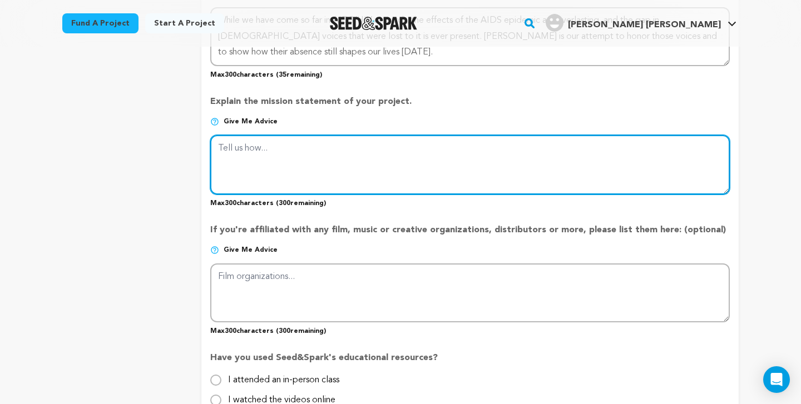
scroll to position [713, 0]
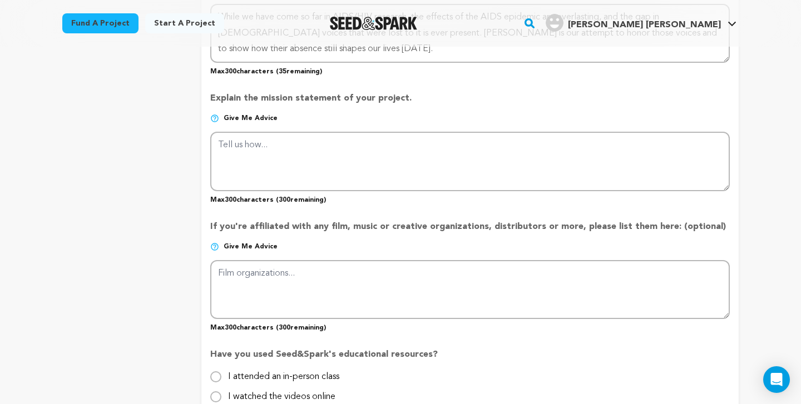
drag, startPoint x: 413, startPoint y: 92, endPoint x: 179, endPoint y: 96, distance: 234.8
click at [179, 96] on div "project story team social media video & images campaign incentives wishlist" at bounding box center [400, 23] width 677 height 1179
click at [228, 93] on p "Explain the mission statement of your project." at bounding box center [470, 103] width 520 height 22
drag, startPoint x: 206, startPoint y: 96, endPoint x: 428, endPoint y: 98, distance: 222.0
click at [428, 98] on form "Project Title Project Name [PERSON_NAME]: Student Thesis Film Project URL Give …" at bounding box center [469, 25] width 537 height 1146
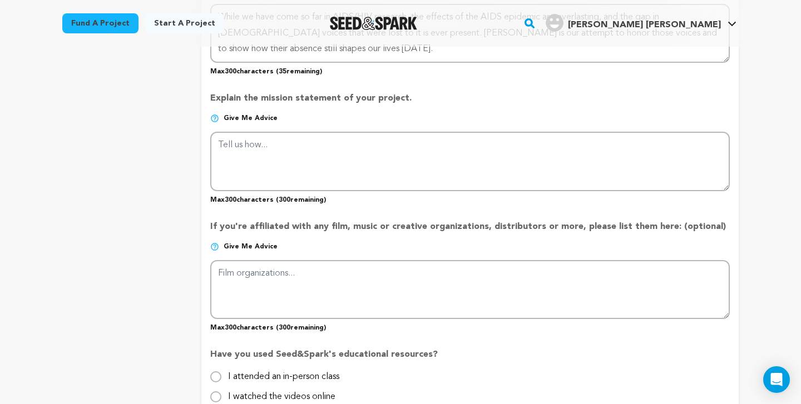
copy p "Explain the mission statement of your project."
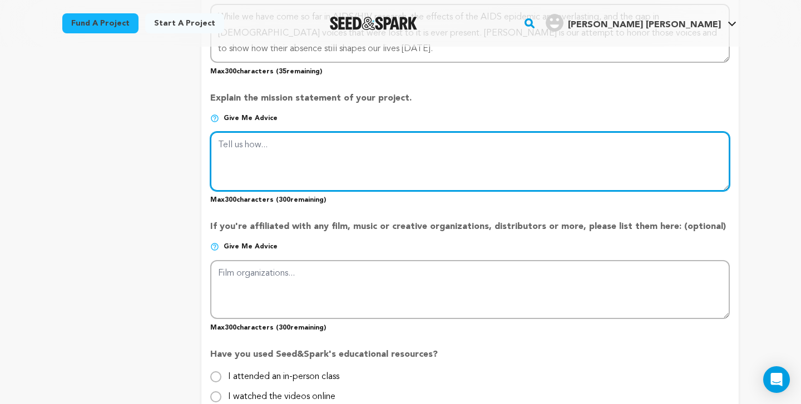
click at [425, 187] on textarea at bounding box center [470, 161] width 520 height 59
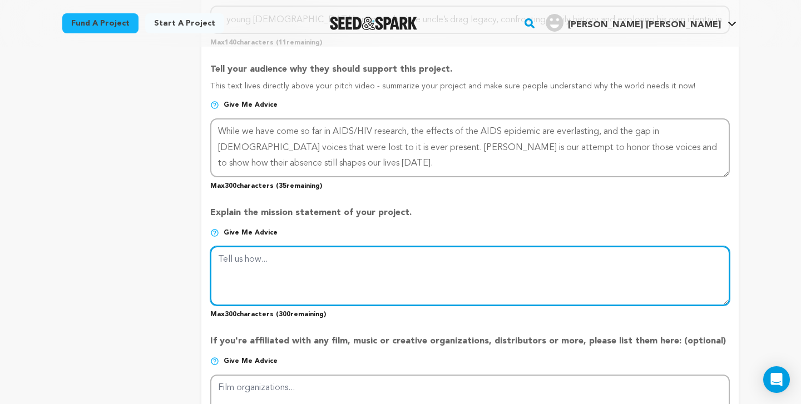
scroll to position [573, 0]
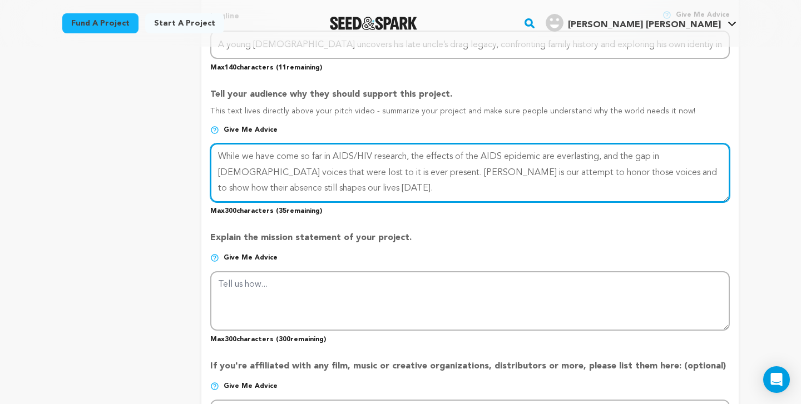
click at [425, 187] on textarea at bounding box center [470, 173] width 520 height 59
